Goal: Information Seeking & Learning: Learn about a topic

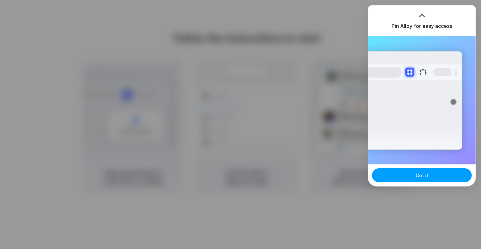
click at [431, 179] on button "Got it" at bounding box center [422, 175] width 100 height 14
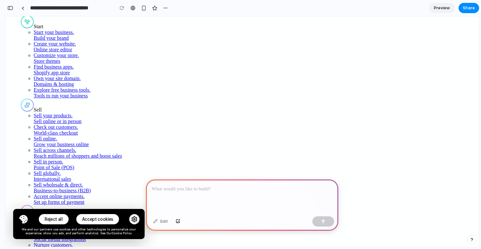
scroll to position [162, 0]
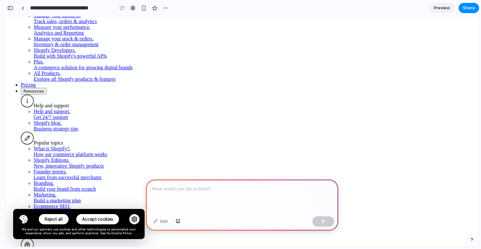
scroll to position [0, 0]
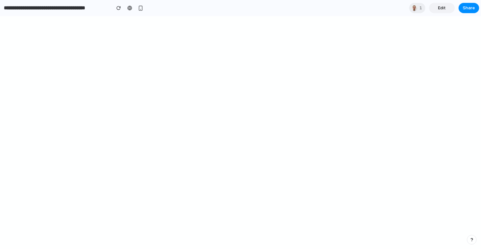
click at [442, 10] on span "Edit" at bounding box center [442, 8] width 8 height 6
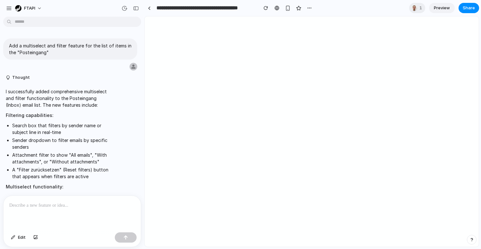
scroll to position [120, 0]
